Goal: Check status: Check status

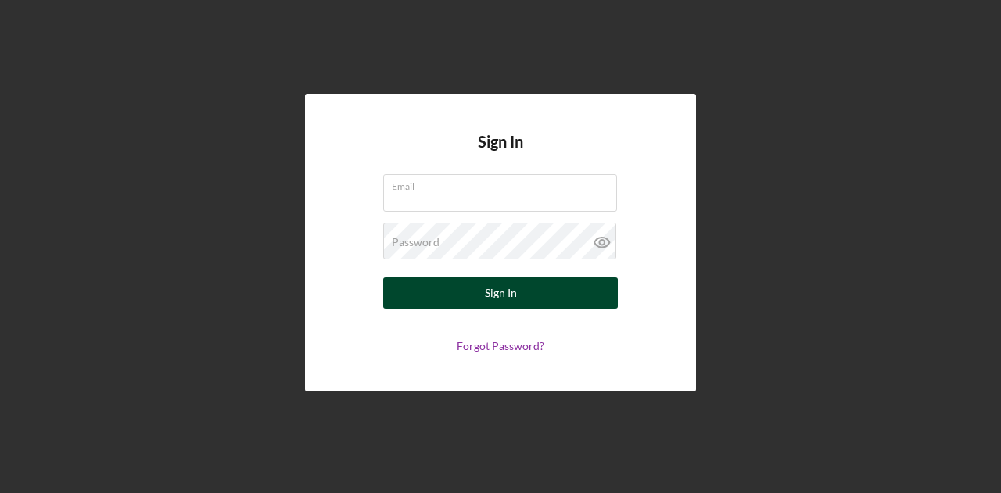
type input "[PERSON_NAME][EMAIL_ADDRESS][DOMAIN_NAME]"
click at [502, 301] on div "Sign In" at bounding box center [501, 293] width 32 height 31
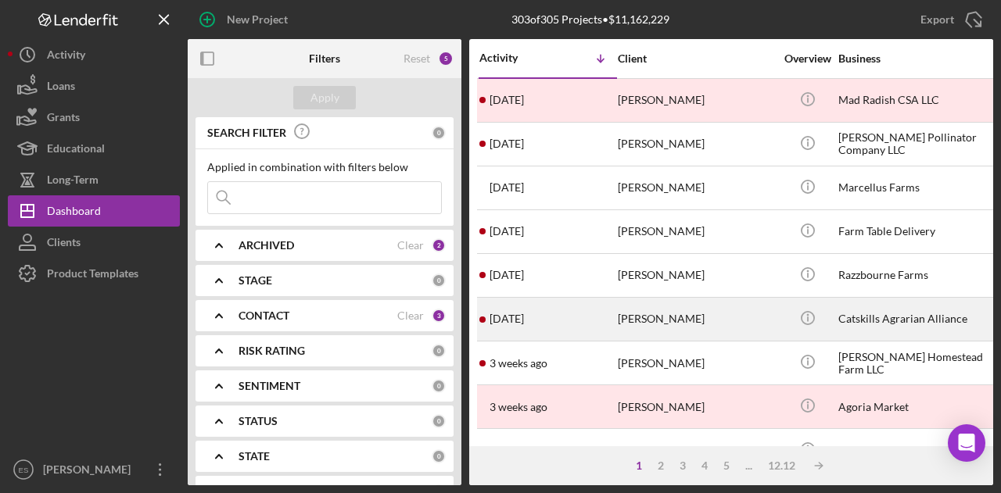
click at [649, 304] on div "[PERSON_NAME]" at bounding box center [696, 319] width 156 height 41
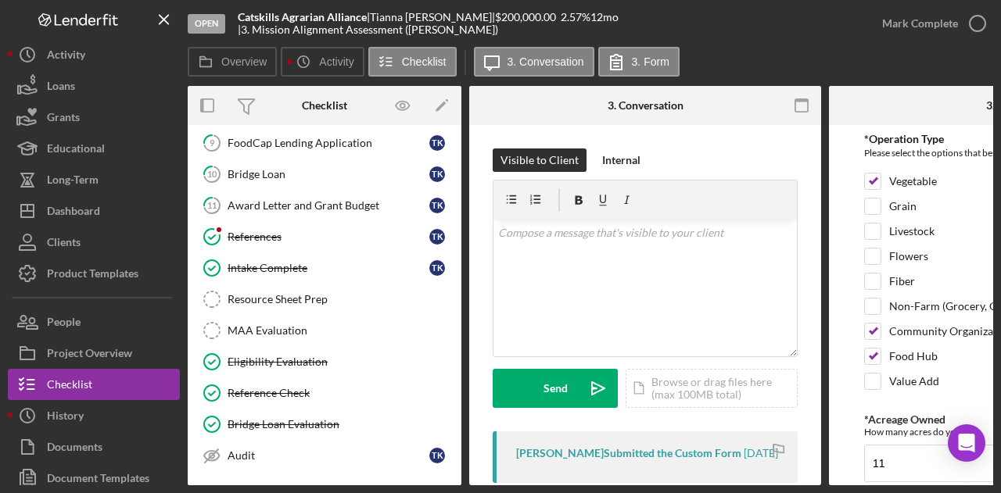
scroll to position [353, 0]
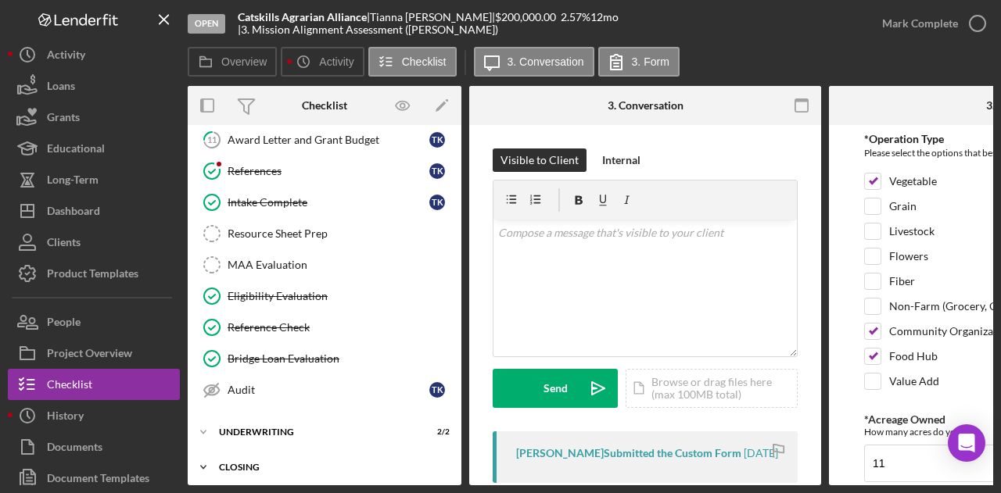
click at [332, 463] on div "Closing" at bounding box center [330, 467] width 223 height 9
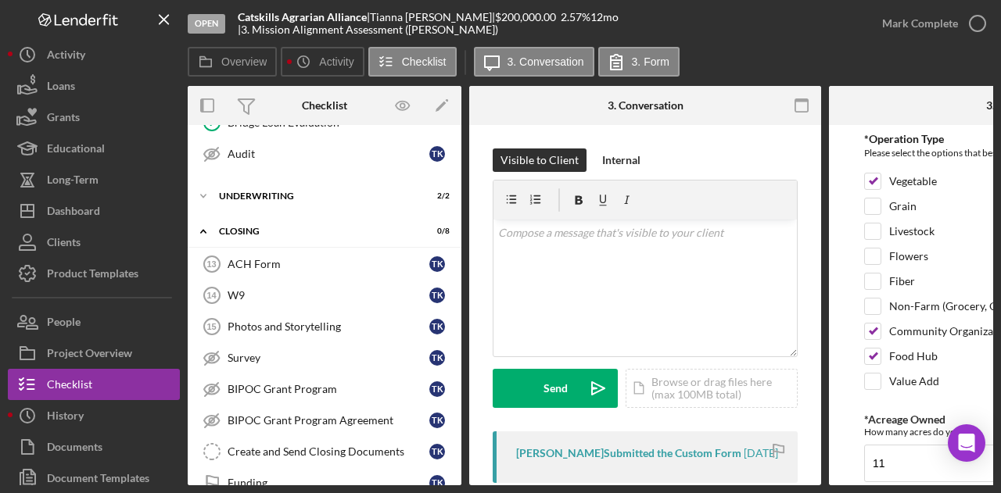
scroll to position [608, 0]
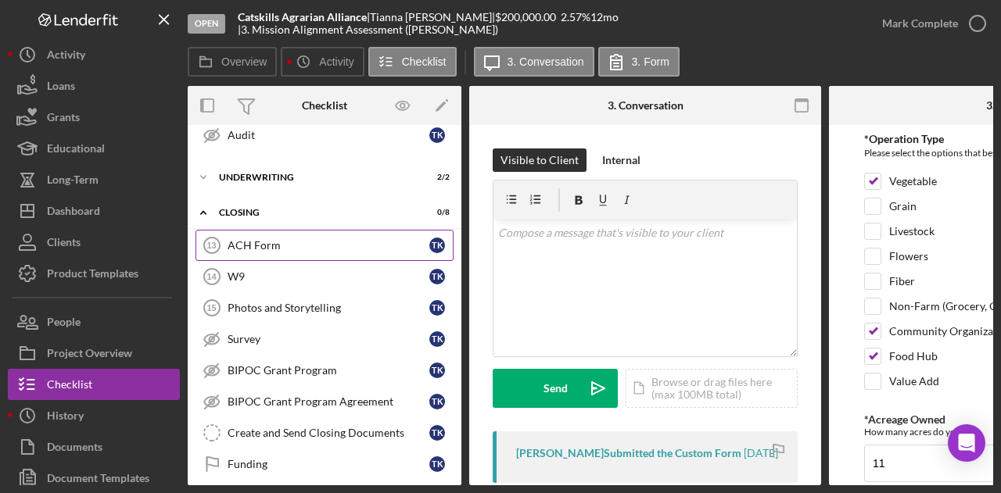
click at [253, 239] on div "ACH Form" at bounding box center [329, 245] width 202 height 13
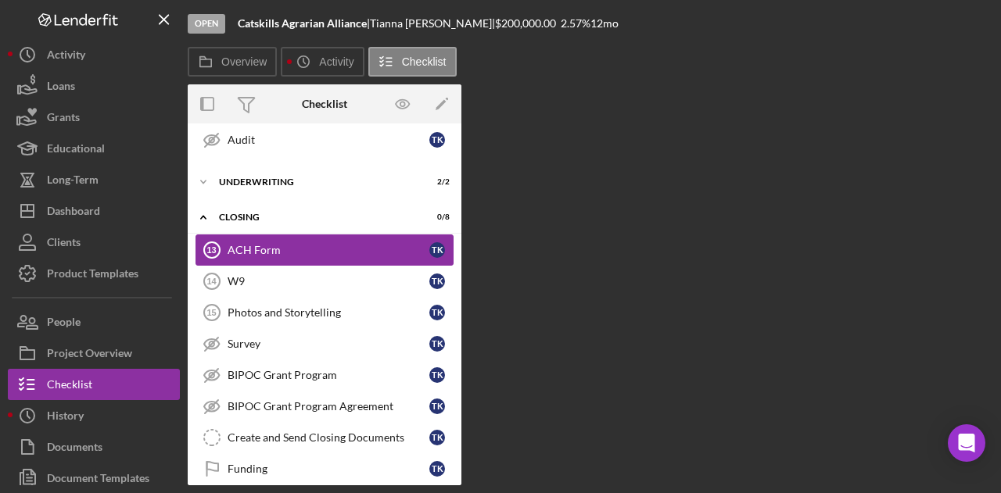
scroll to position [608, 0]
